Goal: Task Accomplishment & Management: Manage account settings

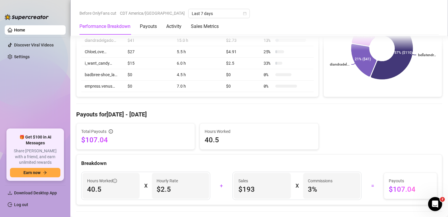
click at [25, 28] on link "Home" at bounding box center [19, 30] width 11 height 5
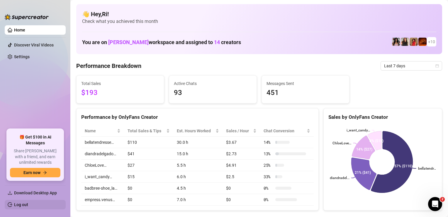
click at [25, 206] on link "Log out" at bounding box center [21, 204] width 14 height 5
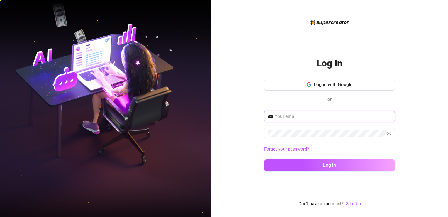
click at [296, 115] on input "text" at bounding box center [333, 116] width 117 height 7
type input "[EMAIL_ADDRESS][DOMAIN_NAME]"
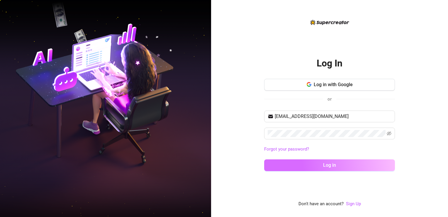
click at [270, 166] on button "Log in" at bounding box center [329, 165] width 131 height 12
